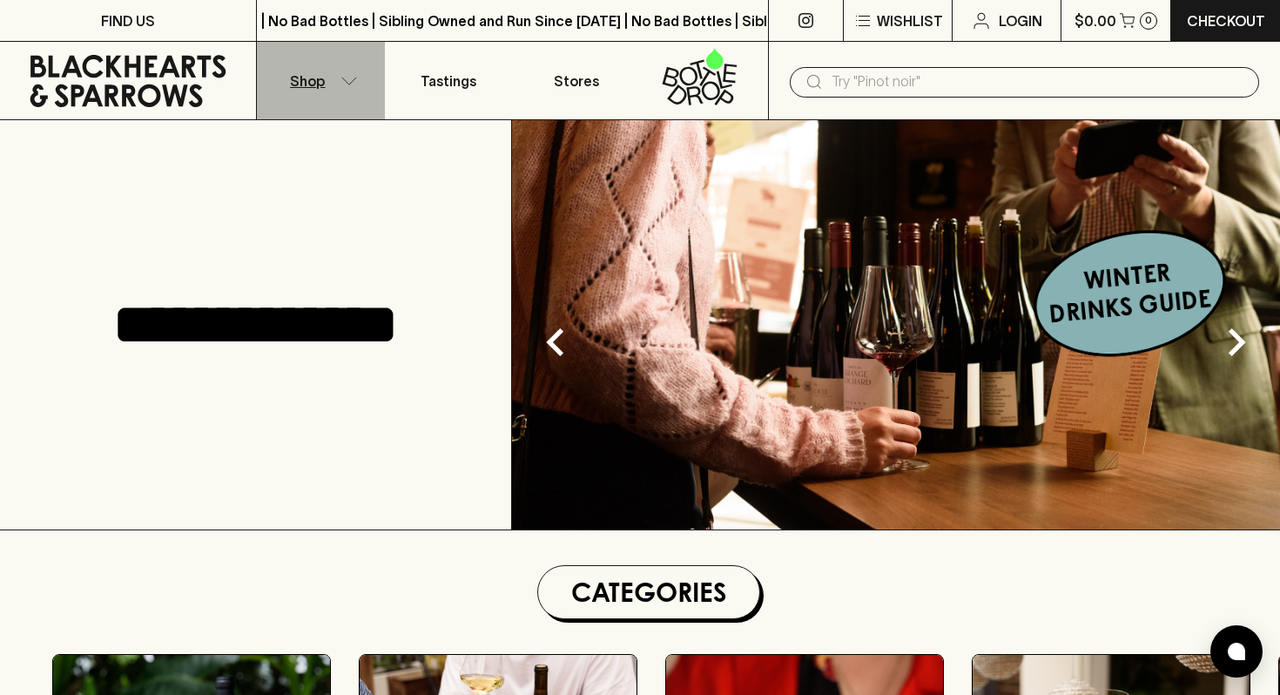
click at [322, 89] on p "Shop" at bounding box center [307, 81] width 35 height 21
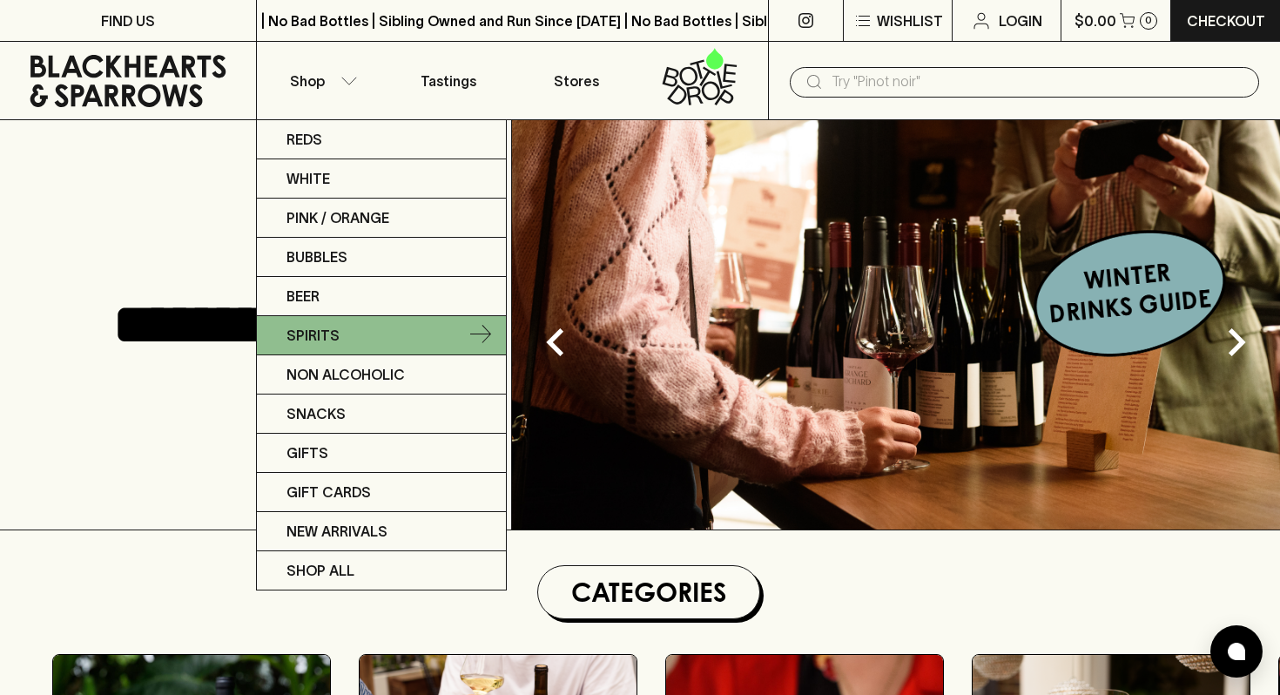
click at [482, 328] on icon at bounding box center [480, 335] width 21 height 21
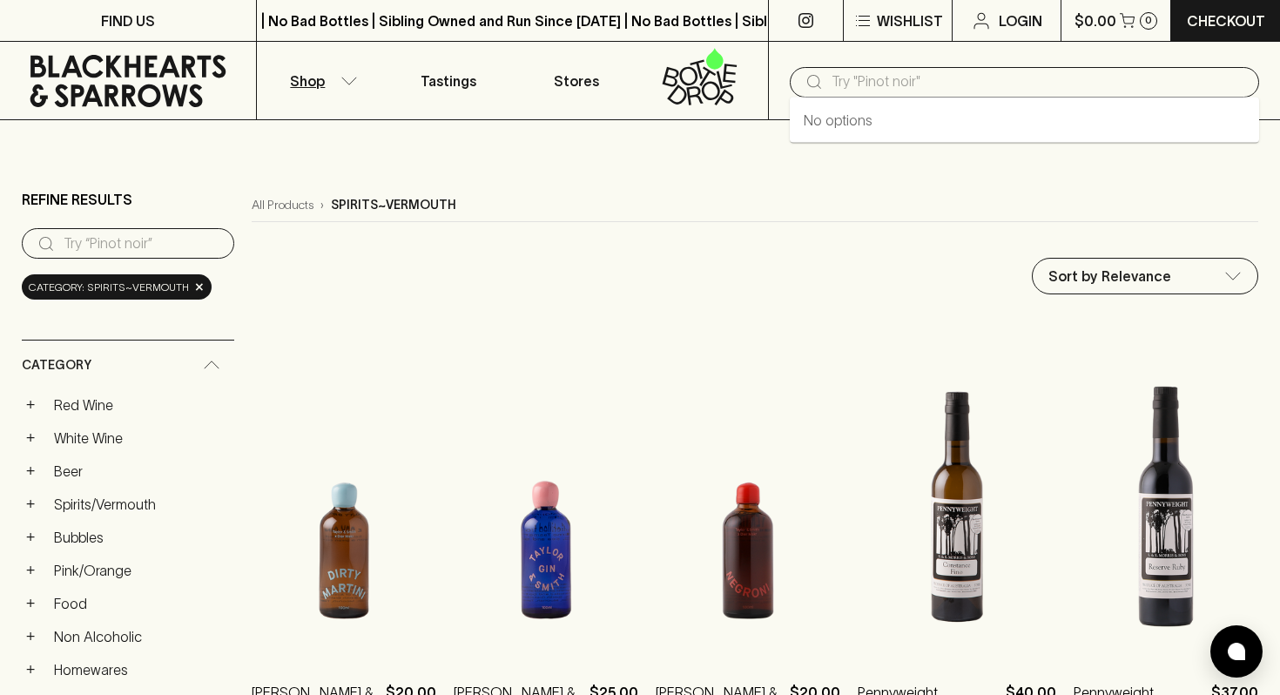
click at [890, 84] on input "text" at bounding box center [1037, 82] width 413 height 28
paste input "Mode Hard [PERSON_NAME]"
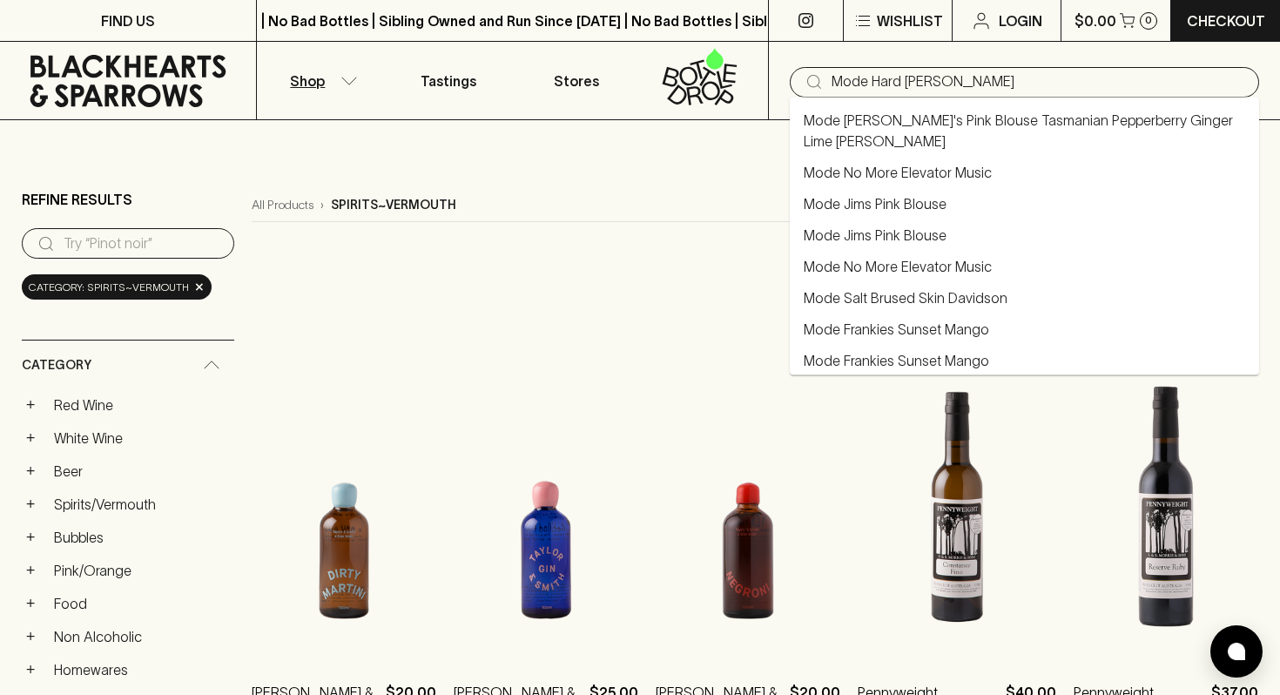
type input "Mode Hard [PERSON_NAME]"
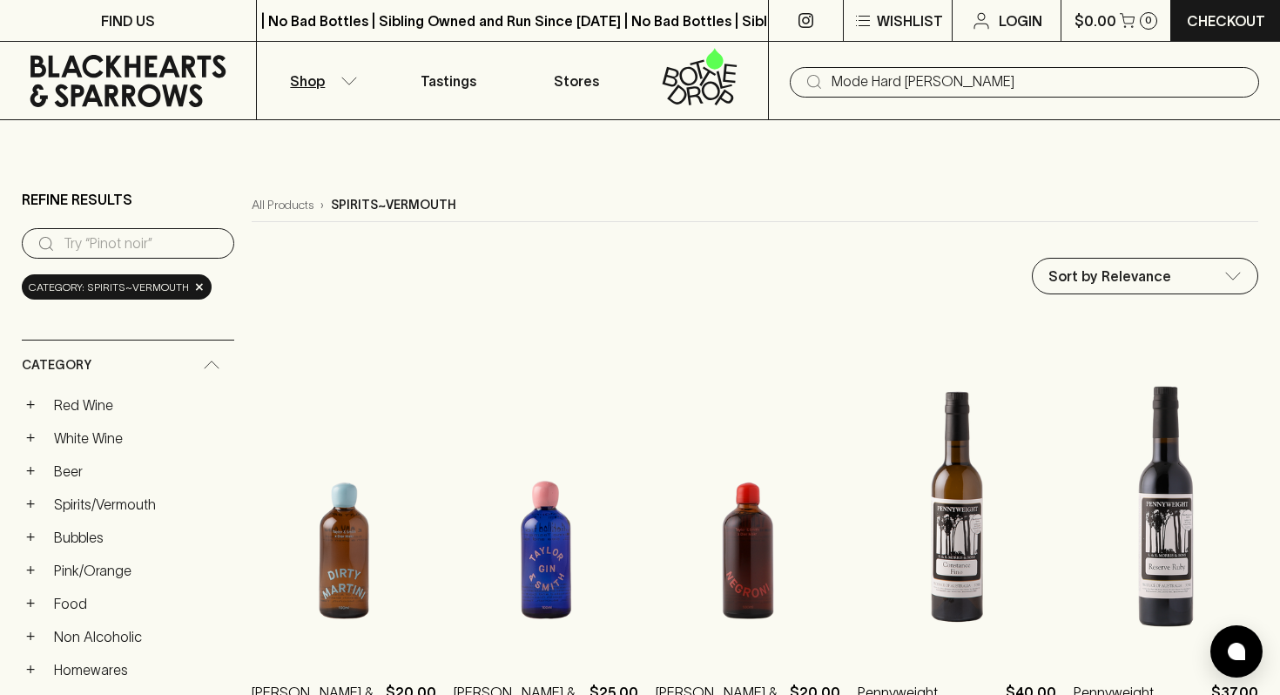
type input "Mode Hard [PERSON_NAME]"
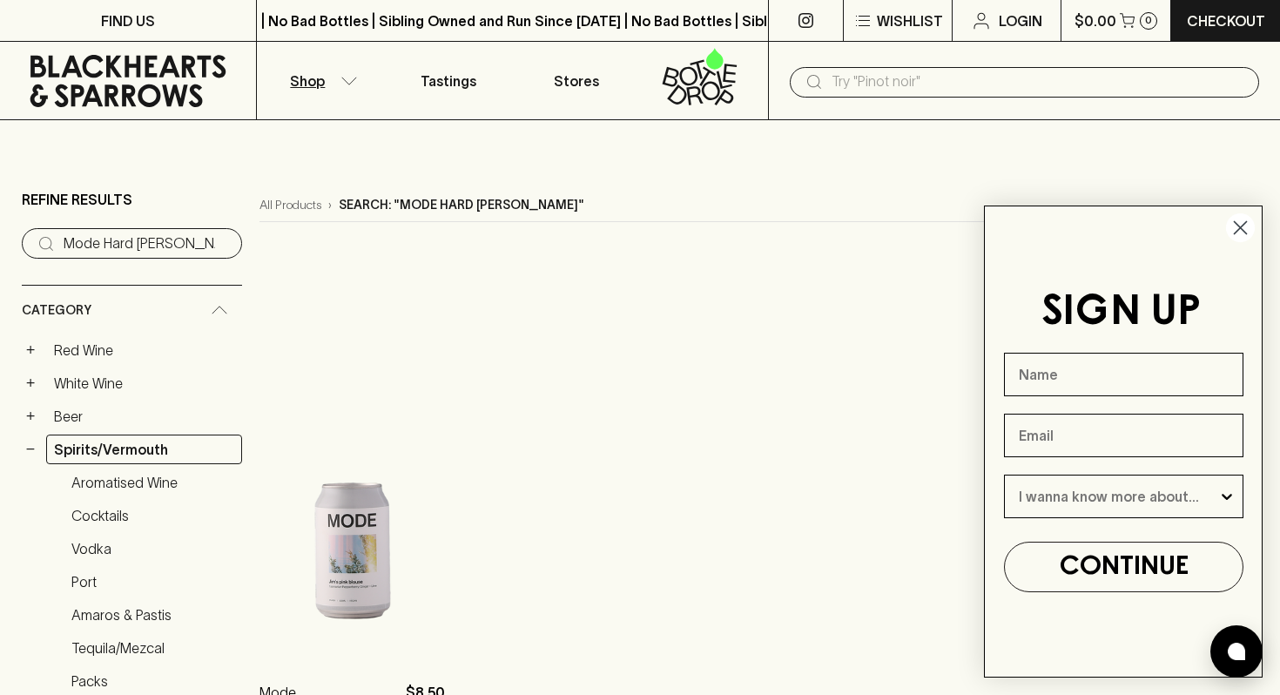
click at [1236, 234] on circle "Close dialog" at bounding box center [1240, 227] width 29 height 29
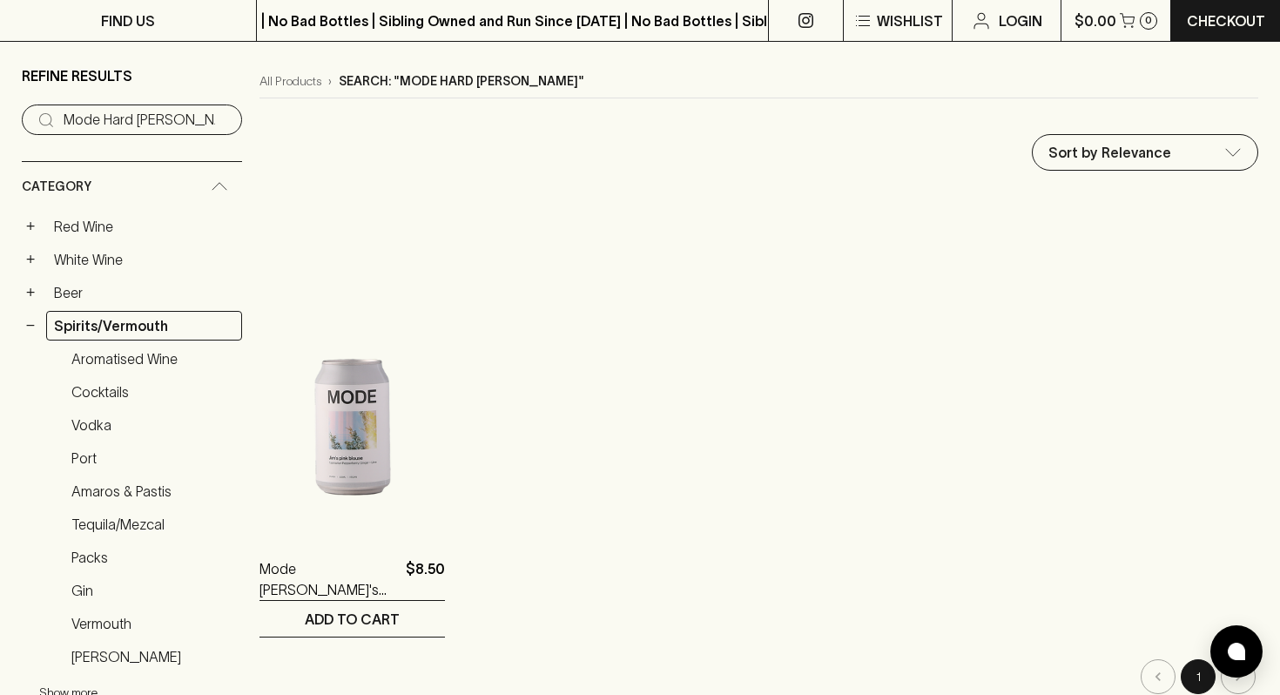
scroll to position [122, 0]
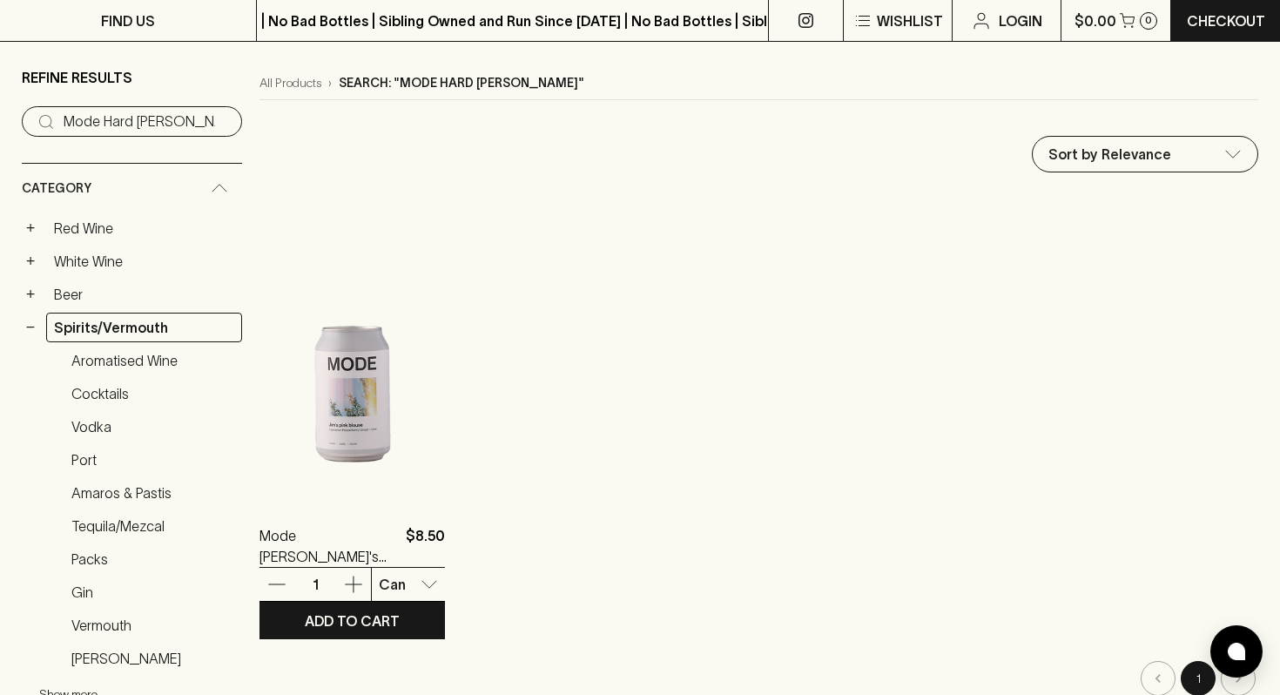
click at [339, 421] on img at bounding box center [351, 346] width 185 height 305
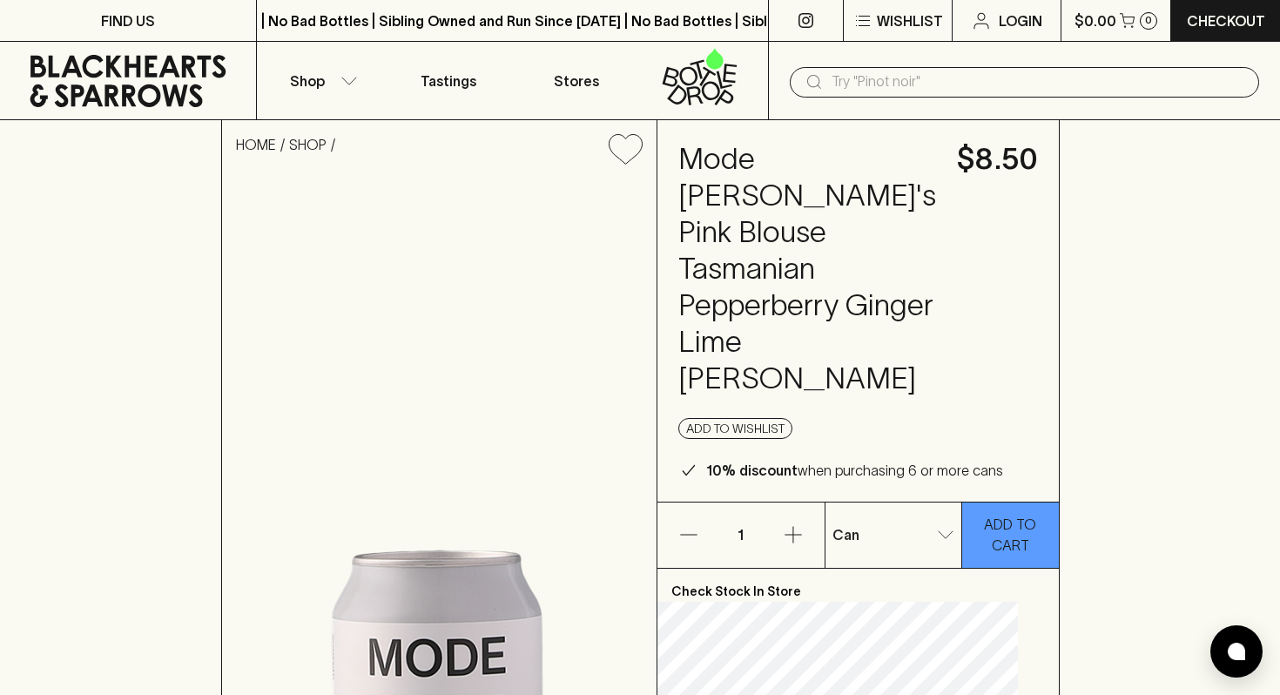
click at [875, 593] on p "Slab of 16" at bounding box center [892, 599] width 67 height 21
type input "2"
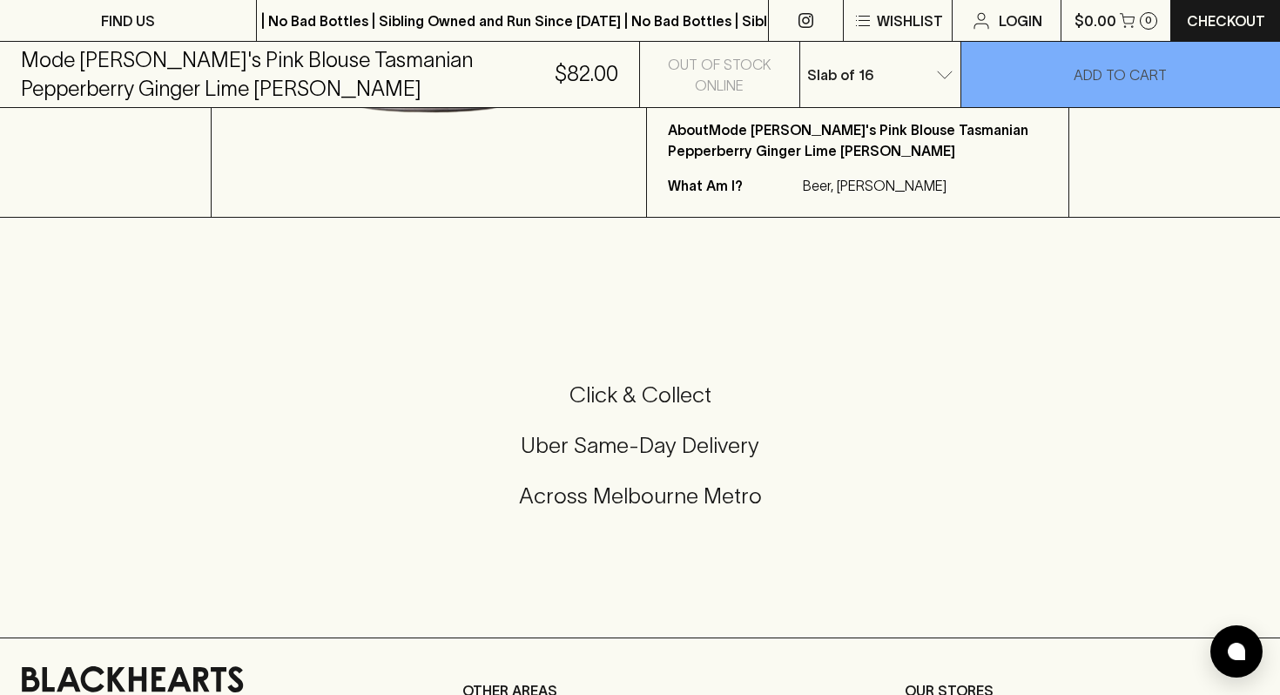
scroll to position [821, 0]
